Goal: Navigation & Orientation: Find specific page/section

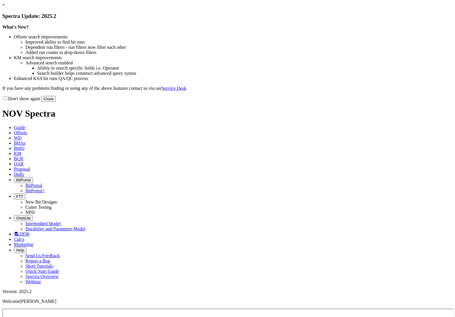
click at [56, 102] on button "Close" at bounding box center [48, 99] width 14 height 6
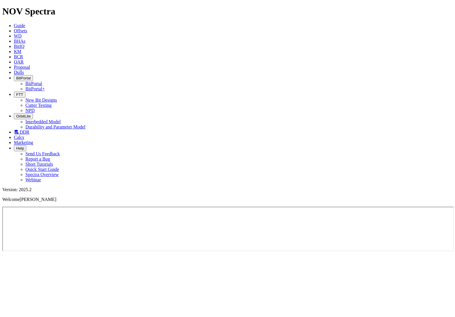
click at [31, 76] on span "BitPortal" at bounding box center [23, 78] width 14 height 4
click at [42, 81] on link "BitPortal" at bounding box center [33, 83] width 17 height 5
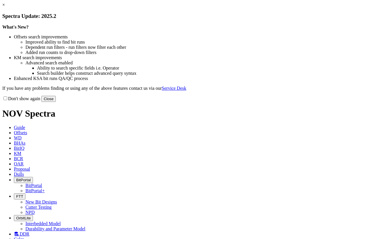
click at [56, 102] on button "Close" at bounding box center [48, 99] width 14 height 6
